Goal: Communication & Community: Answer question/provide support

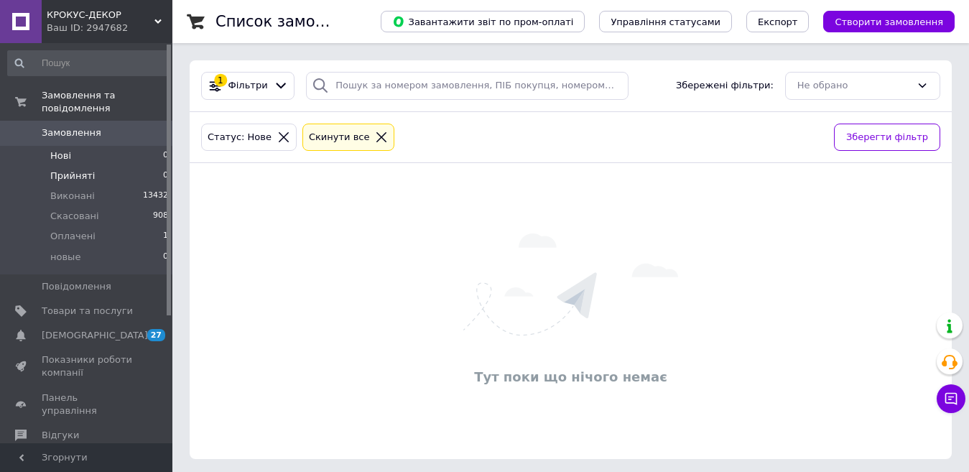
click at [55, 170] on span "Прийняті" at bounding box center [72, 176] width 45 height 13
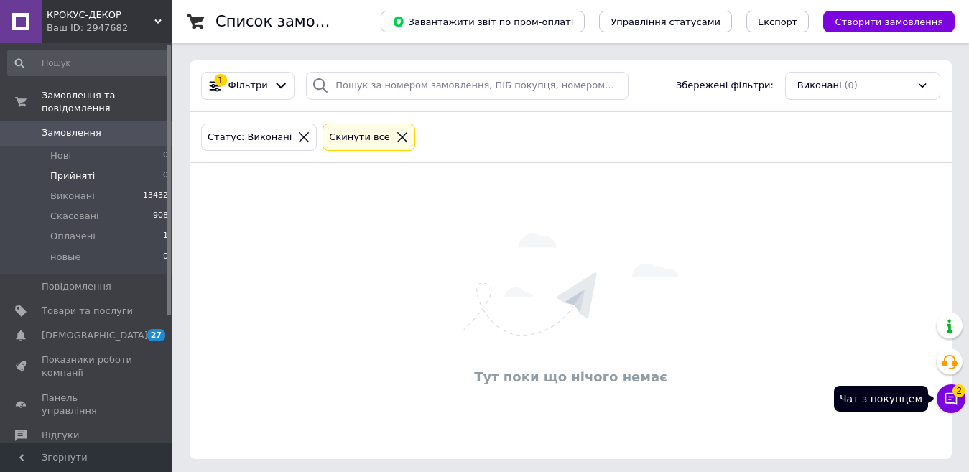
click at [951, 404] on icon at bounding box center [951, 398] width 14 height 14
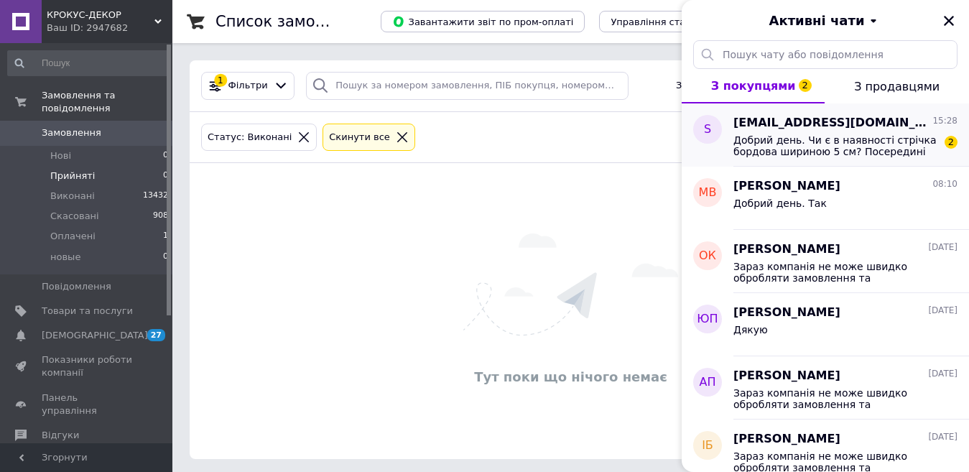
click at [791, 151] on span "Добрий день. Чи є в наявності стрічка бордова шириною 5 см? Посередині колір ці…" at bounding box center [835, 145] width 204 height 23
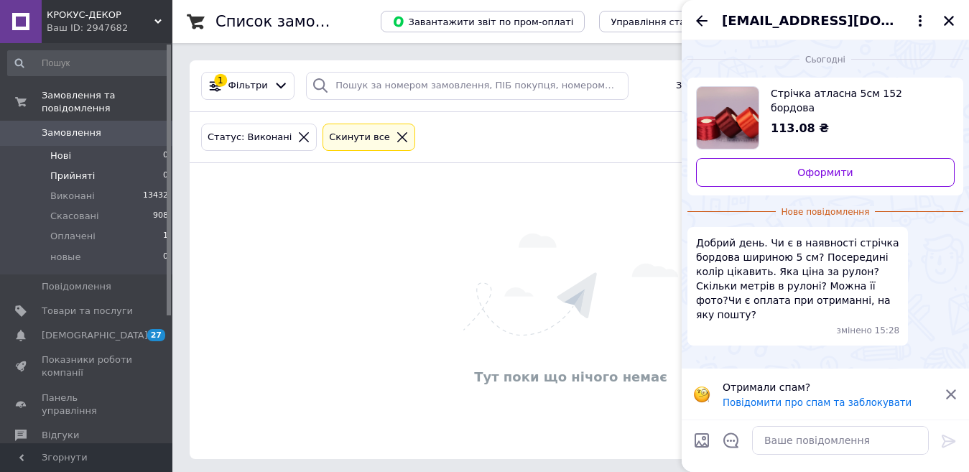
click at [99, 146] on li "Нові 0" at bounding box center [88, 156] width 177 height 20
click at [890, 442] on textarea at bounding box center [840, 440] width 177 height 29
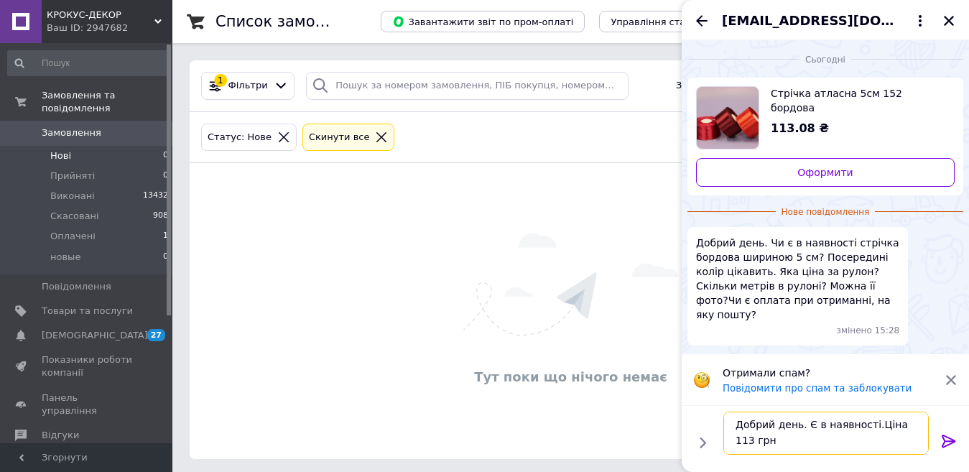
scroll to position [1, 0]
type textarea "Добрий день. Є в наявності.Ціна 113 грн. В рулоні 33м."
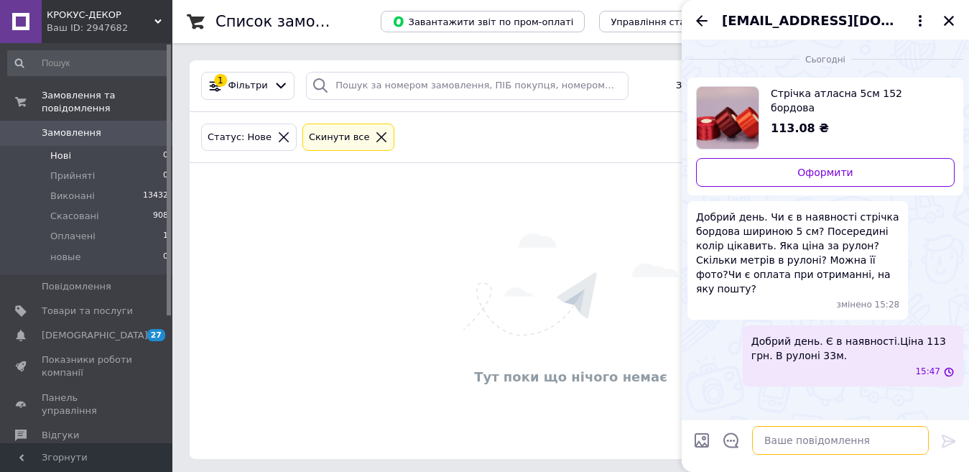
scroll to position [0, 0]
click at [953, 24] on icon "Закрити" at bounding box center [948, 20] width 13 height 13
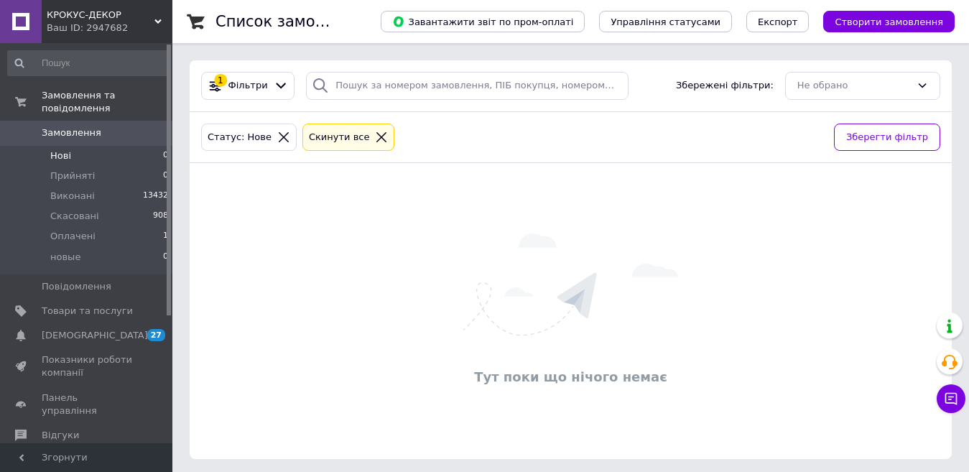
click at [103, 150] on li "Нові 0" at bounding box center [88, 156] width 177 height 20
click at [951, 394] on icon at bounding box center [951, 398] width 14 height 14
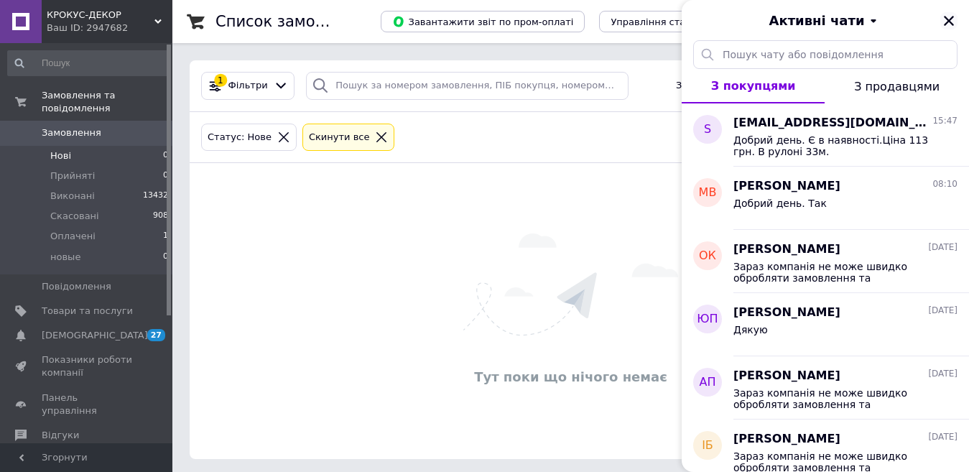
click at [950, 18] on icon "Закрити" at bounding box center [948, 20] width 13 height 13
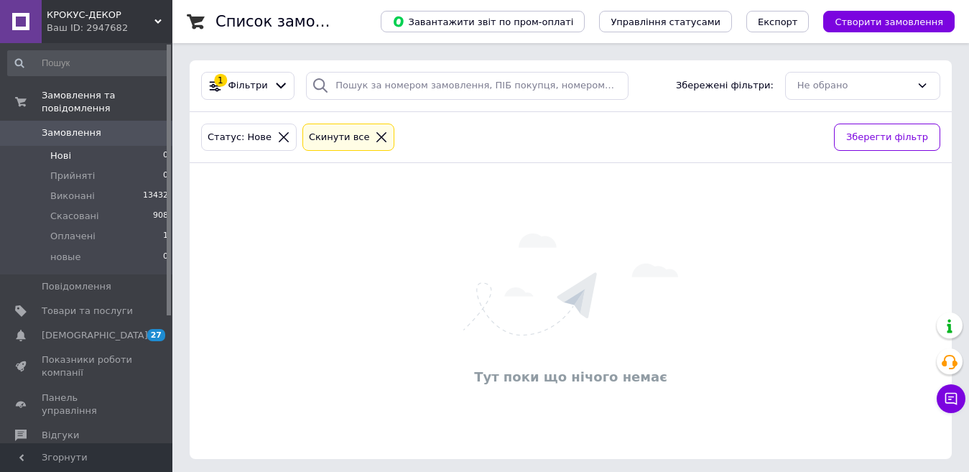
scroll to position [4, 0]
